Goal: Task Accomplishment & Management: Complete application form

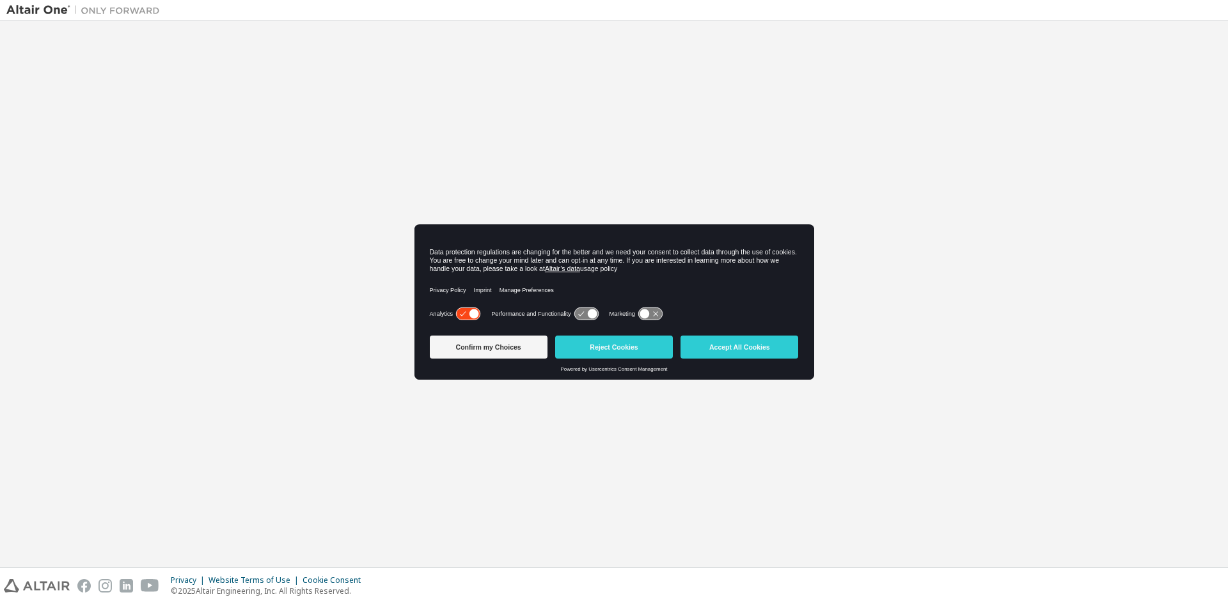
click at [580, 313] on icon at bounding box center [586, 314] width 24 height 12
click at [593, 315] on icon at bounding box center [592, 315] width 10 height 10
drag, startPoint x: 645, startPoint y: 312, endPoint x: 656, endPoint y: 312, distance: 11.5
click at [656, 312] on g at bounding box center [650, 314] width 24 height 12
click at [521, 349] on button "Confirm my Choices" at bounding box center [489, 347] width 118 height 23
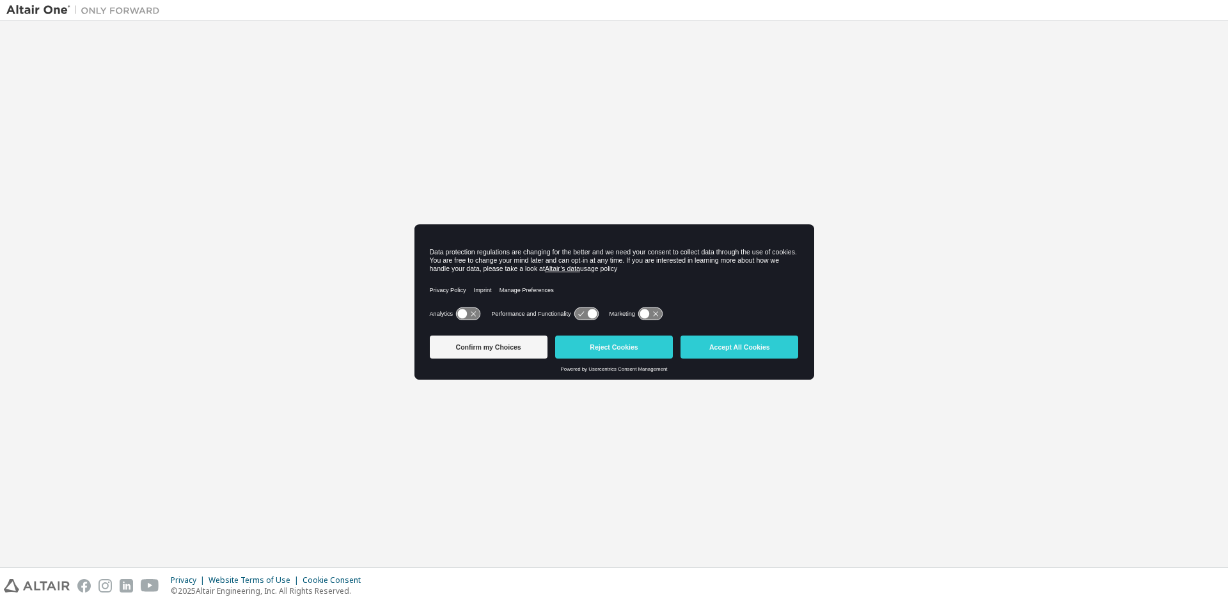
click at [459, 317] on icon at bounding box center [463, 315] width 10 height 10
click at [649, 313] on icon at bounding box center [650, 314] width 24 height 12
click at [533, 351] on button "Confirm my Choices" at bounding box center [489, 347] width 118 height 23
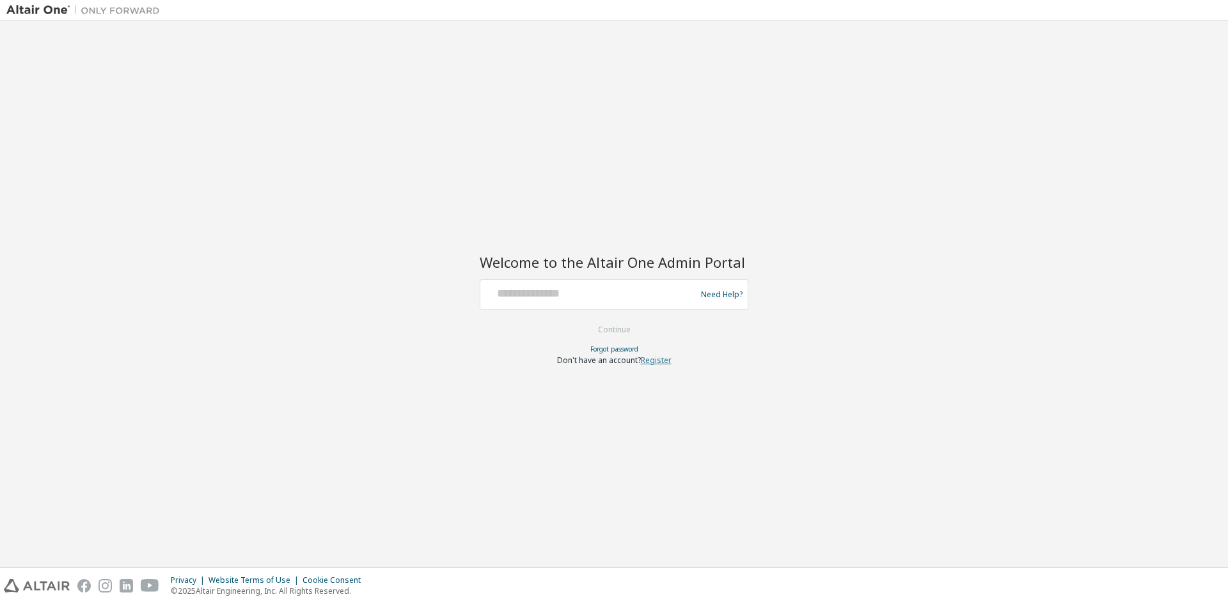
click at [659, 358] on link "Register" at bounding box center [656, 360] width 31 height 11
